Goal: Navigation & Orientation: Find specific page/section

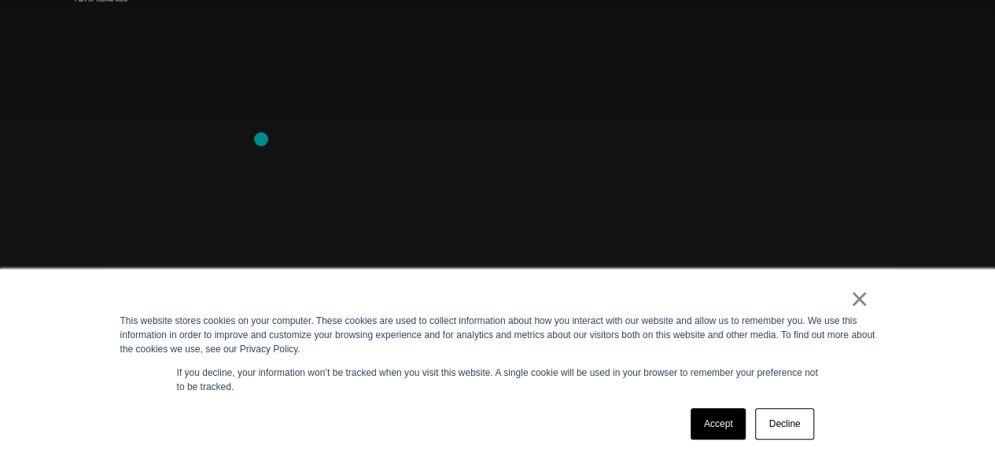
scroll to position [79, 0]
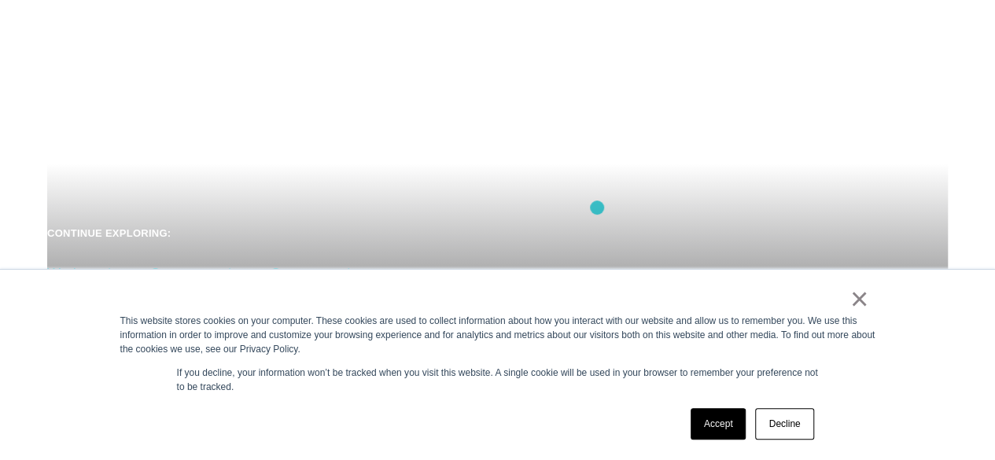
scroll to position [157, 0]
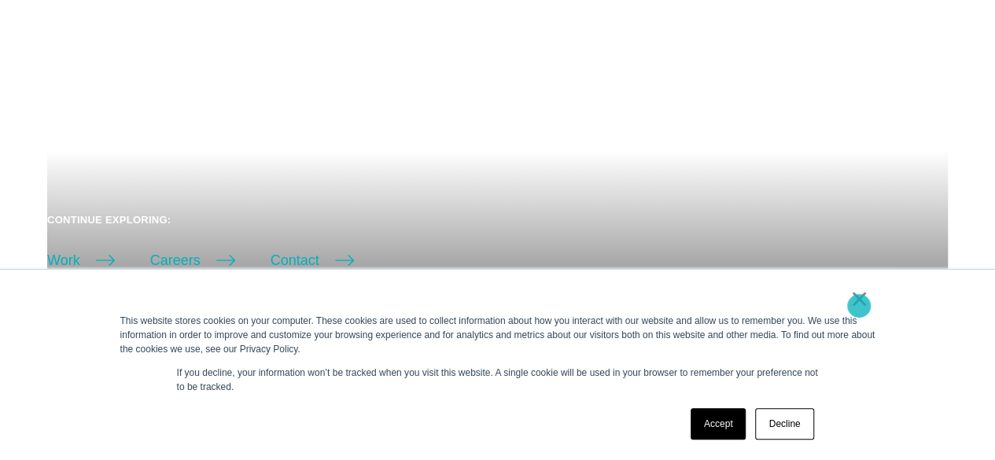
click at [858, 306] on link "×" at bounding box center [859, 299] width 19 height 14
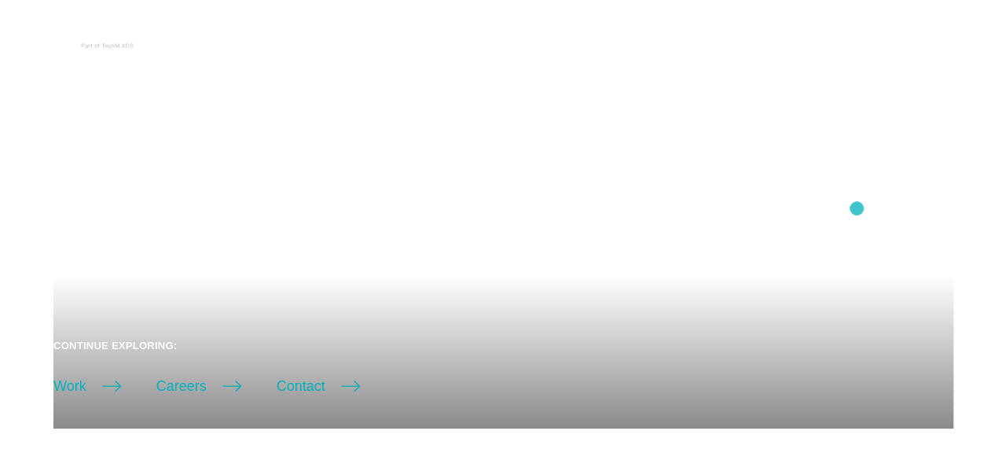
scroll to position [0, 0]
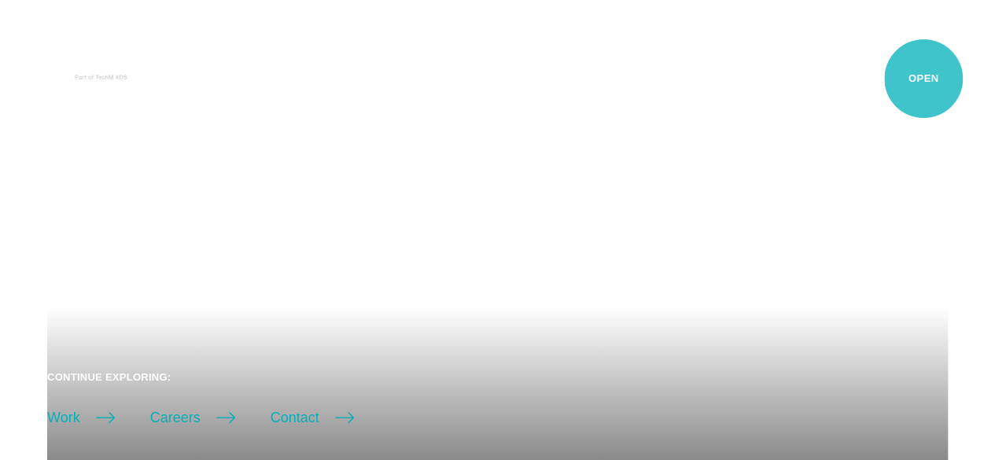
click at [923, 79] on button "Primary Menu" at bounding box center [938, 65] width 38 height 33
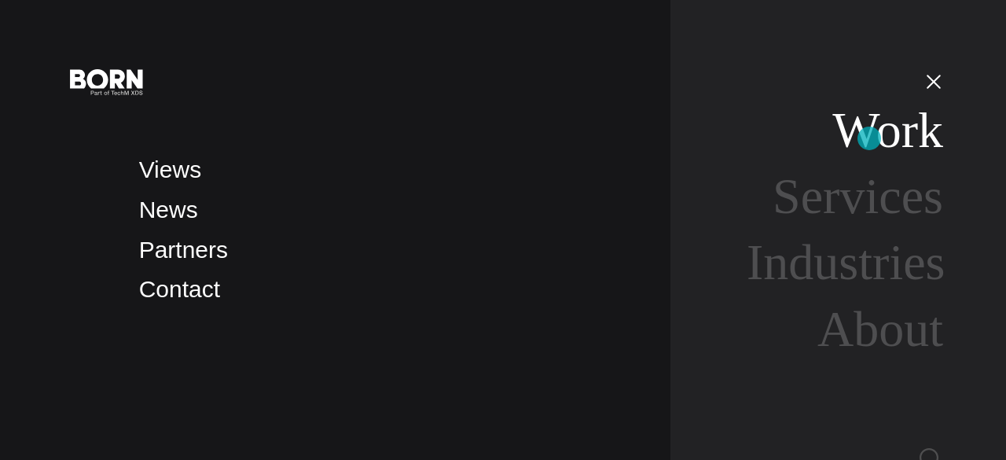
click at [870, 138] on link "Work" at bounding box center [888, 130] width 111 height 56
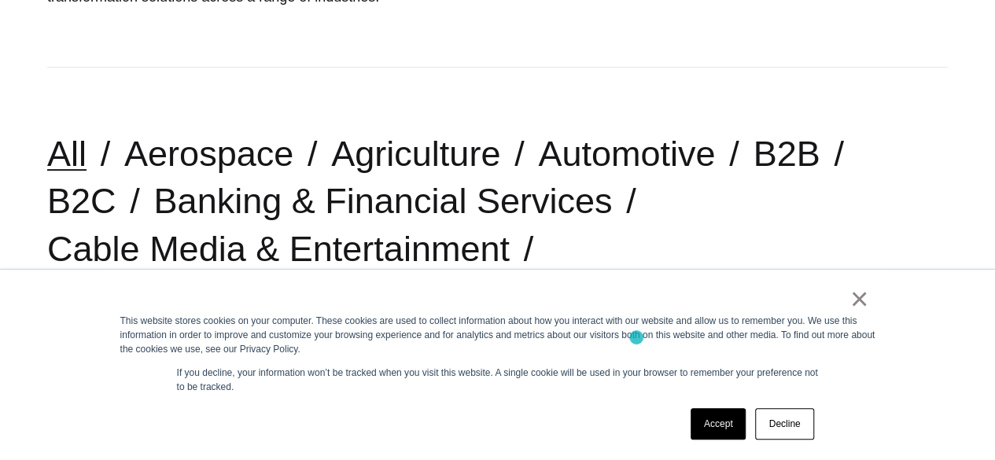
scroll to position [314, 0]
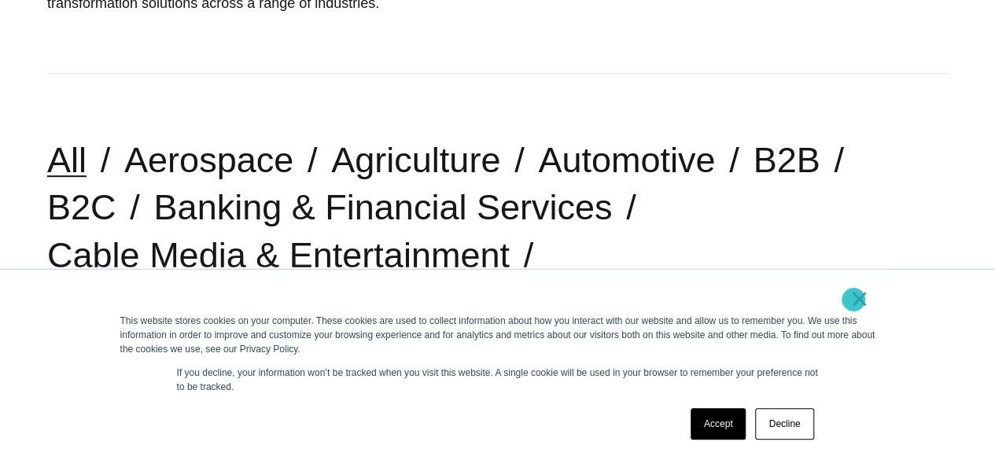
click at [856, 300] on link "×" at bounding box center [859, 299] width 19 height 14
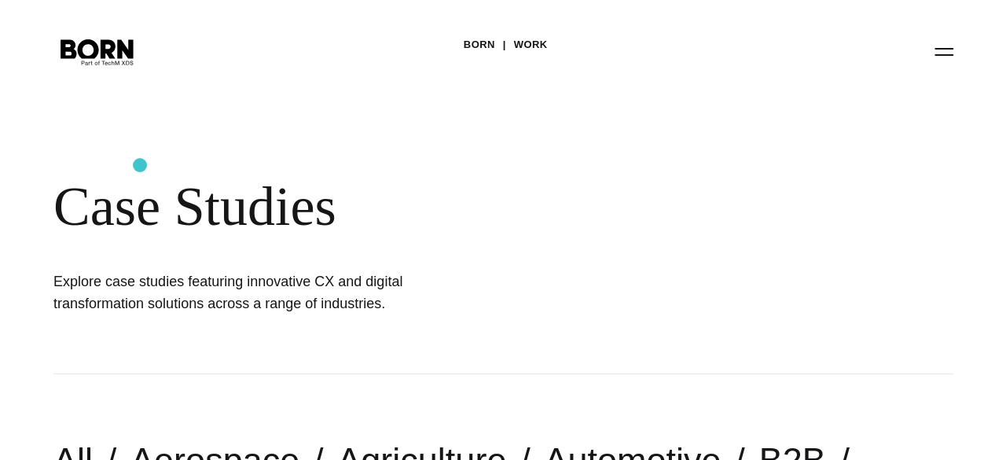
scroll to position [0, 0]
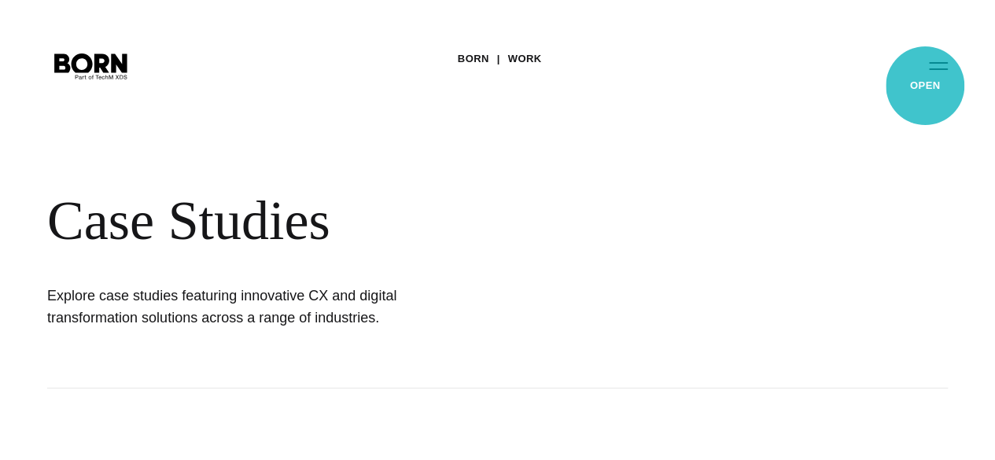
click at [923, 82] on button "Primary Menu" at bounding box center [938, 65] width 38 height 33
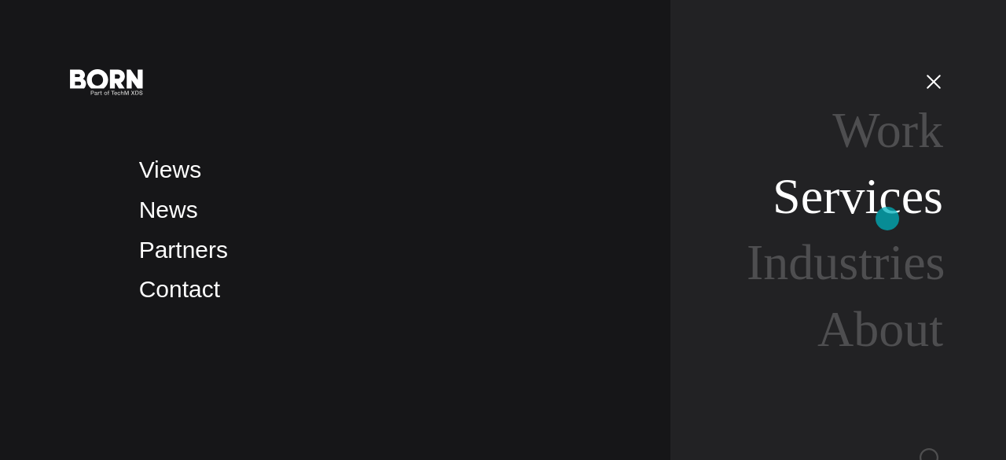
click at [887, 217] on link "Services" at bounding box center [858, 196] width 171 height 56
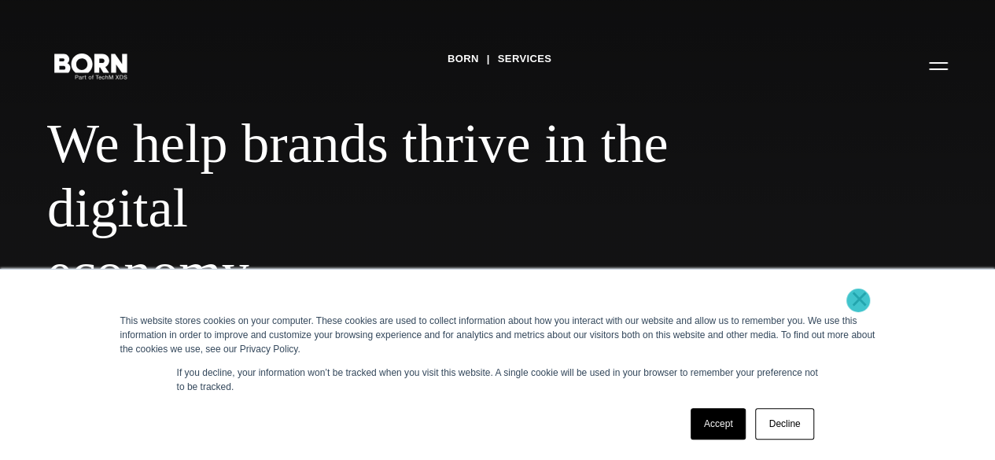
click at [857, 300] on link "×" at bounding box center [859, 299] width 19 height 14
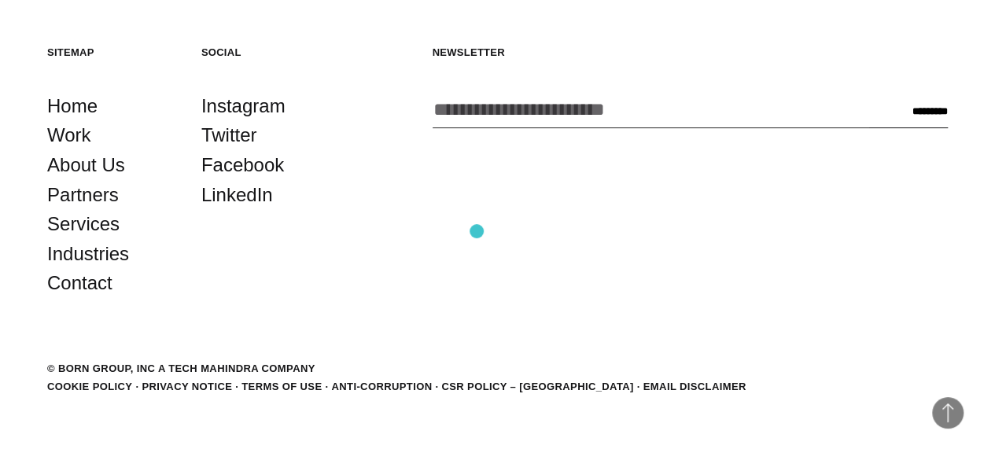
scroll to position [3218, 0]
